Goal: Find specific page/section: Find specific page/section

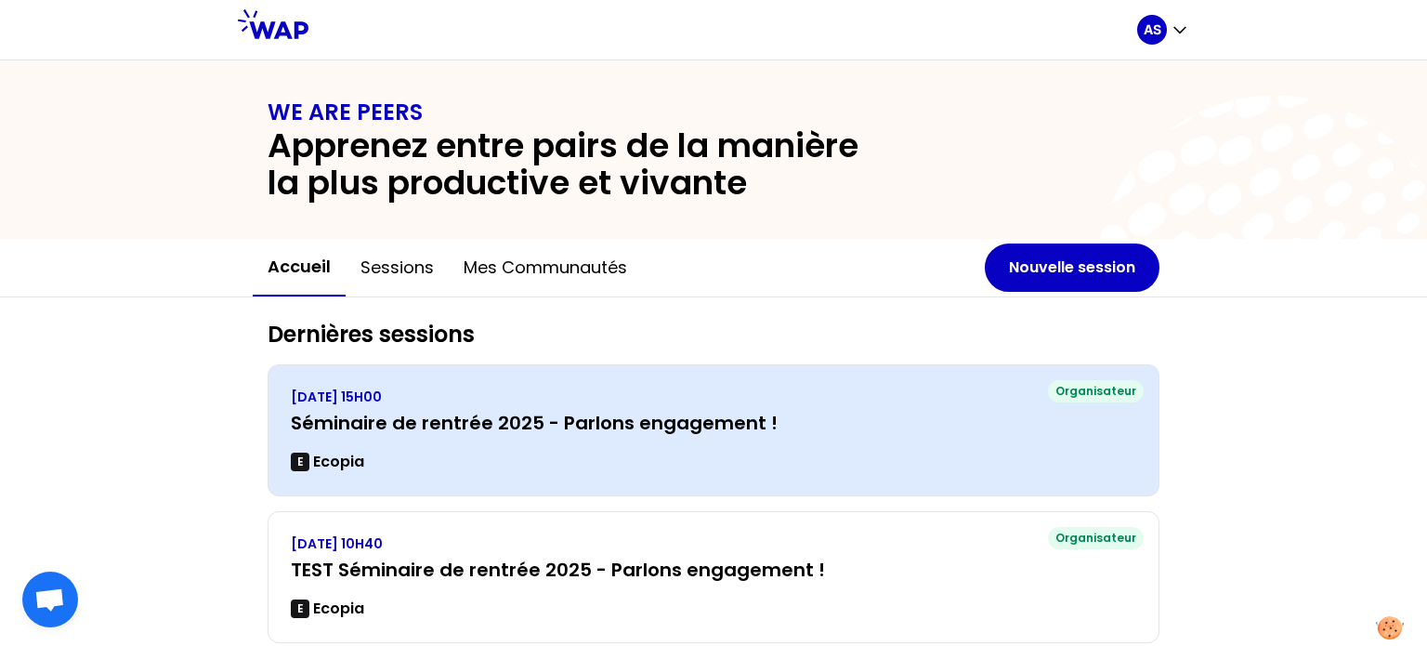
click at [627, 407] on div "[DATE] 15H00 Séminaire de rentrée 2025 - Parlons engagement ! E Ecopia" at bounding box center [713, 429] width 845 height 85
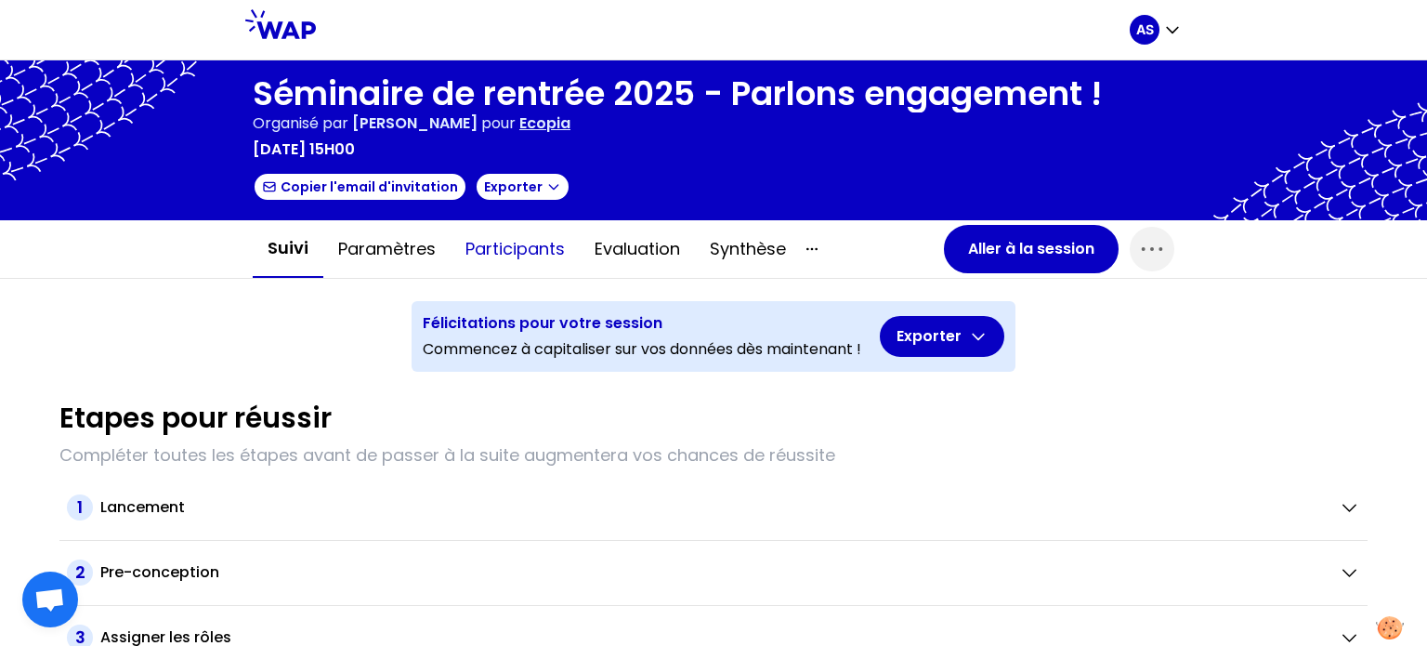
click at [502, 259] on button "Participants" at bounding box center [514, 249] width 129 height 56
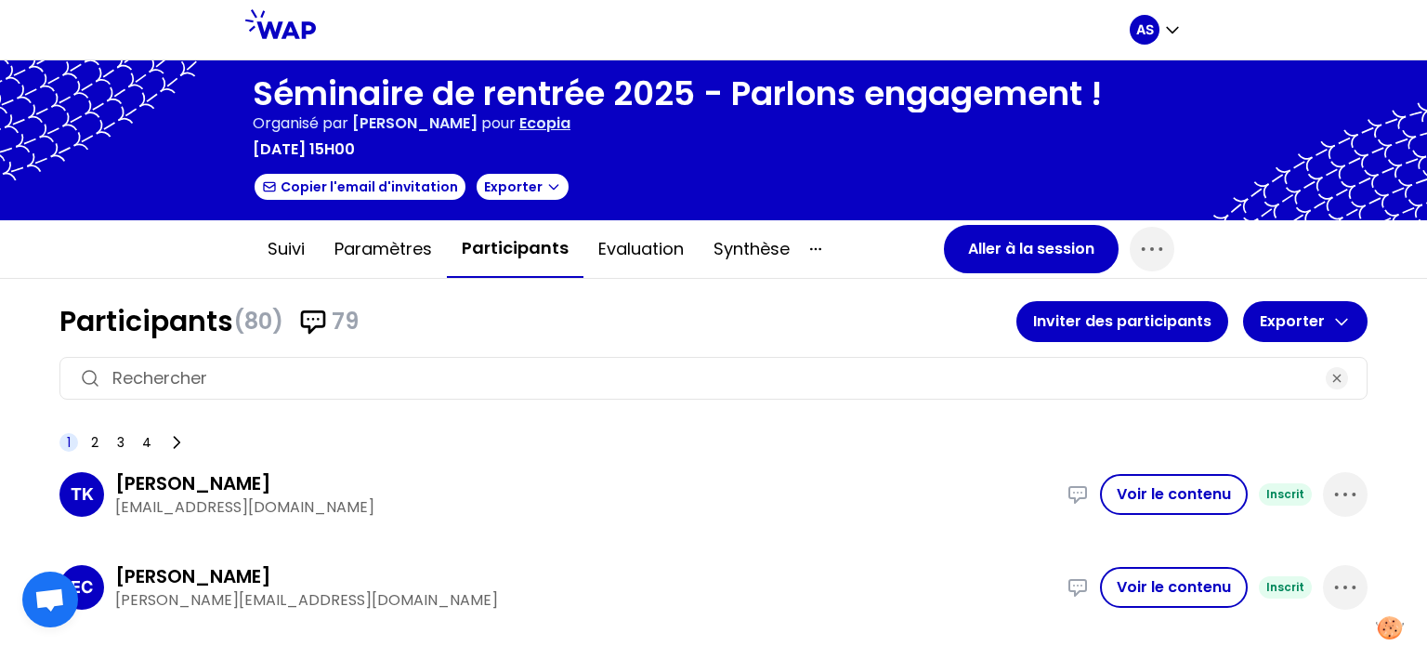
click at [300, 378] on input at bounding box center [713, 378] width 1202 height 26
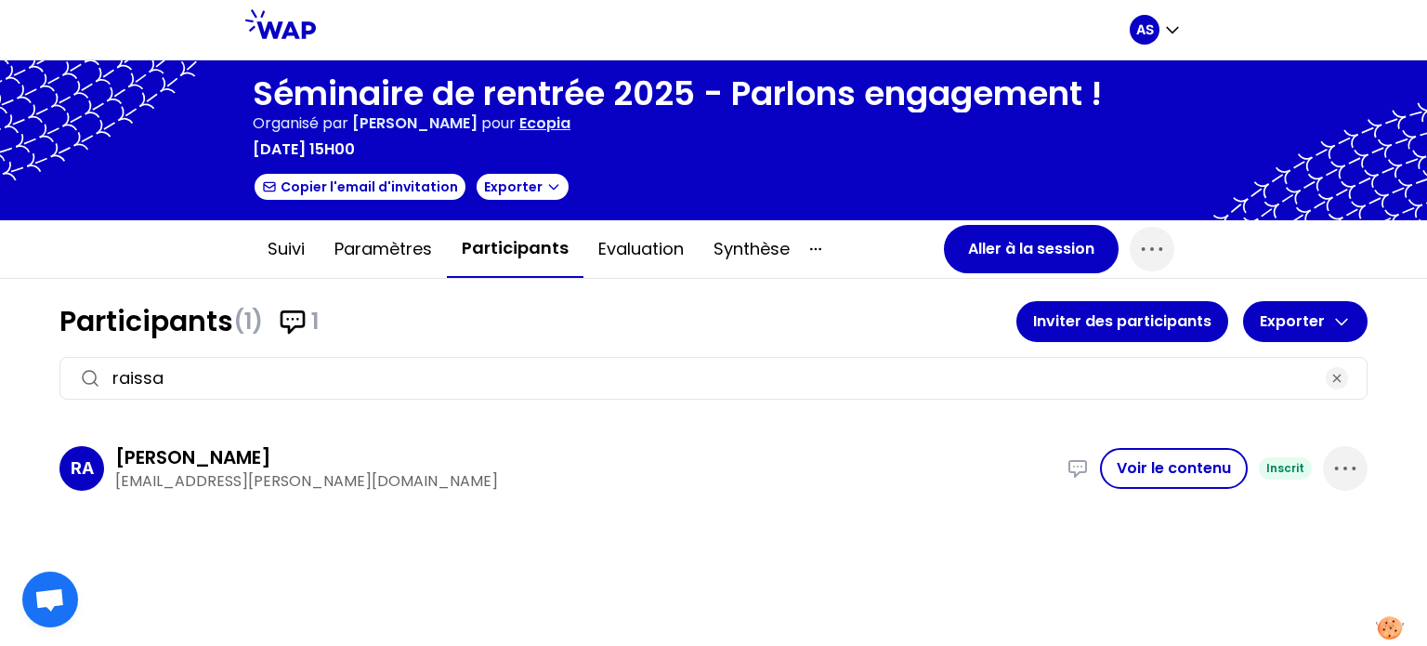
type input "raissa"
